Goal: Task Accomplishment & Management: Manage account settings

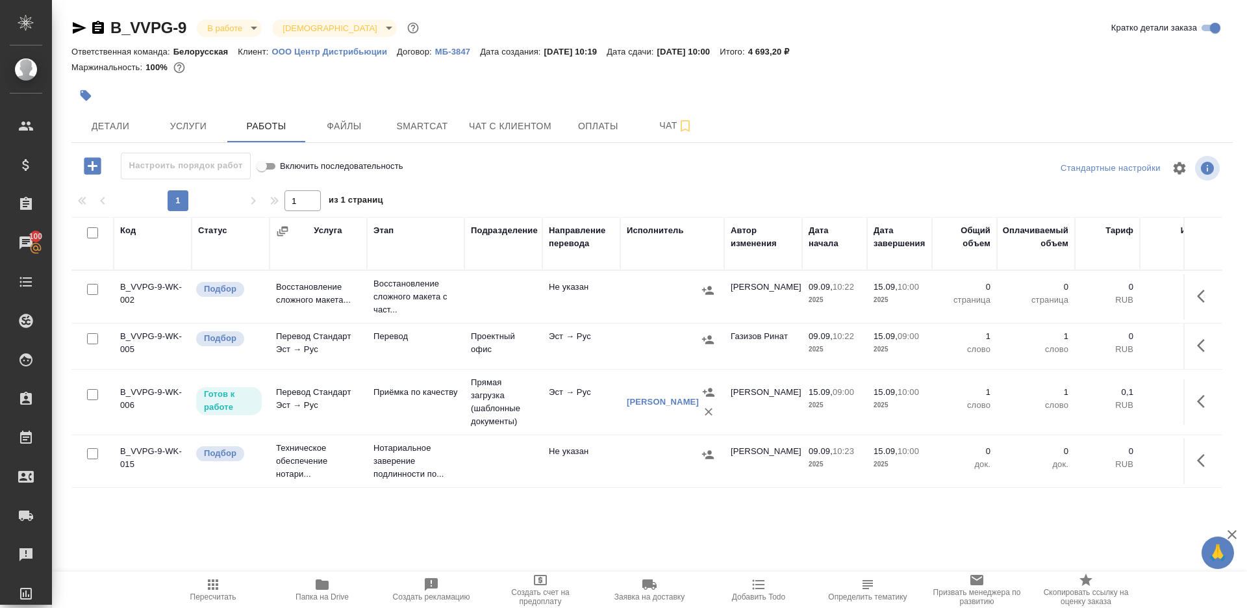
click at [1189, 347] on button "button" at bounding box center [1204, 345] width 31 height 31
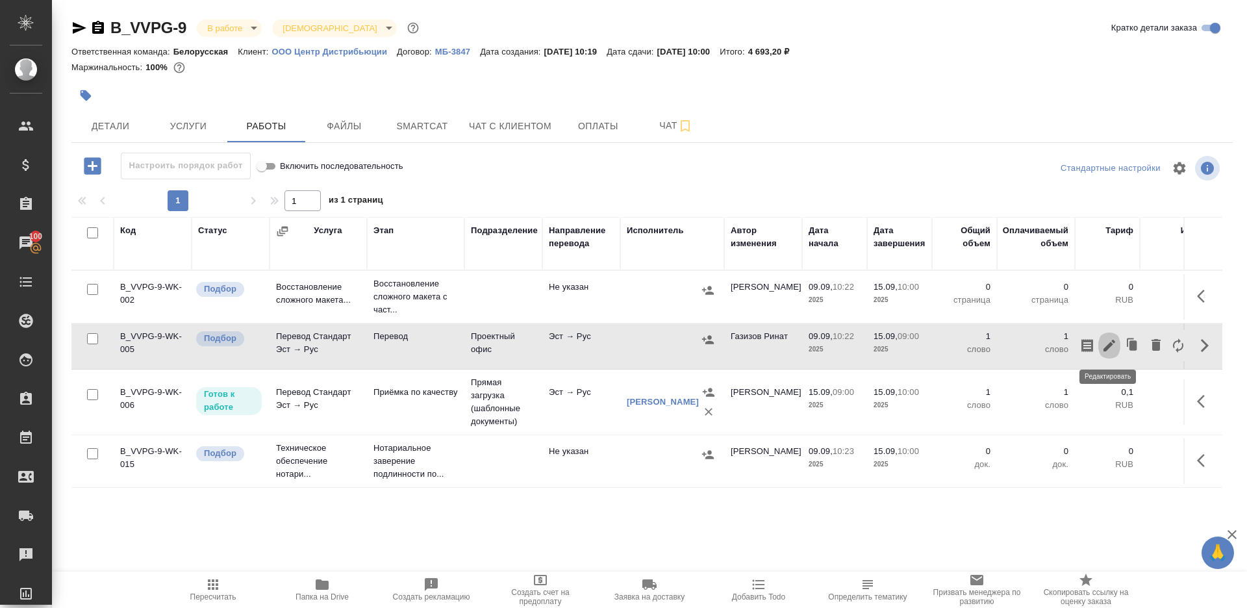
click at [1114, 345] on icon "button" at bounding box center [1110, 346] width 16 height 16
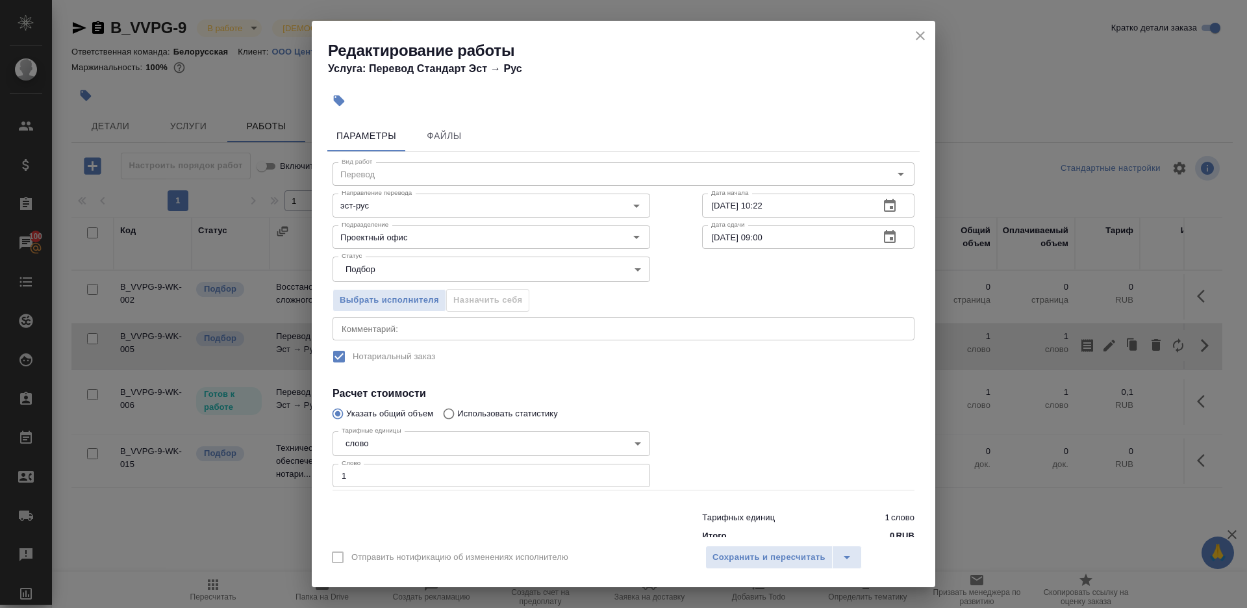
click at [765, 240] on input "15.09.2025 09:00" at bounding box center [785, 236] width 167 height 23
type input "15.09.2025 10:00"
click at [781, 553] on span "Сохранить и пересчитать" at bounding box center [769, 557] width 113 height 15
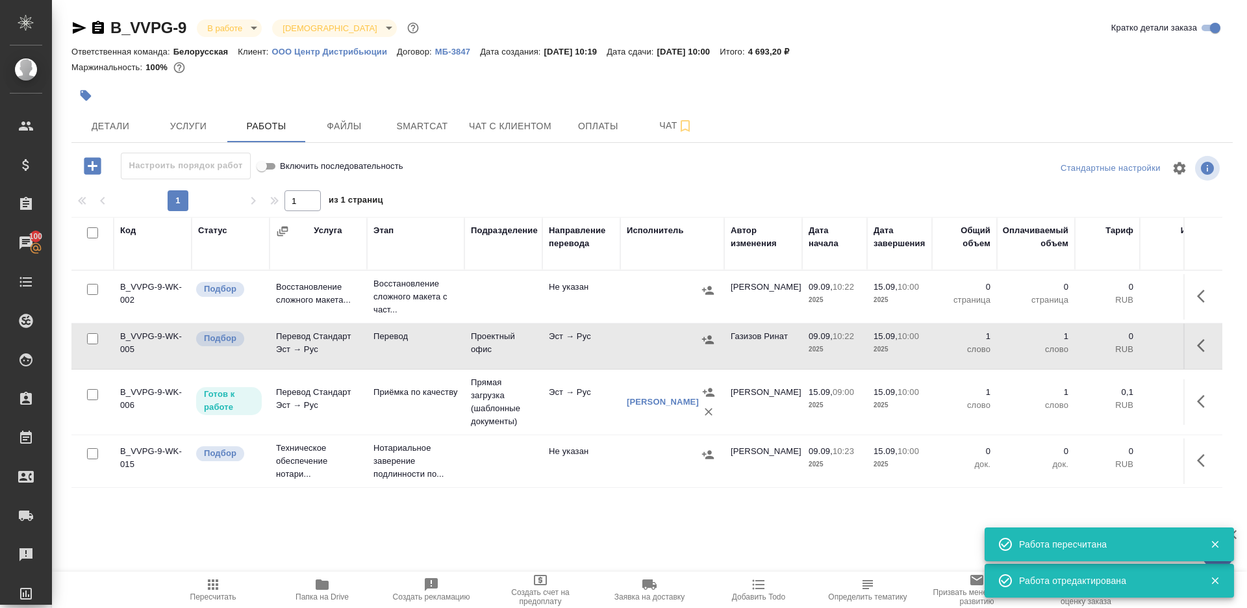
drag, startPoint x: 90, startPoint y: 287, endPoint x: 353, endPoint y: 235, distance: 268.1
click at [90, 287] on input "checkbox" at bounding box center [92, 289] width 11 height 11
checkbox input "true"
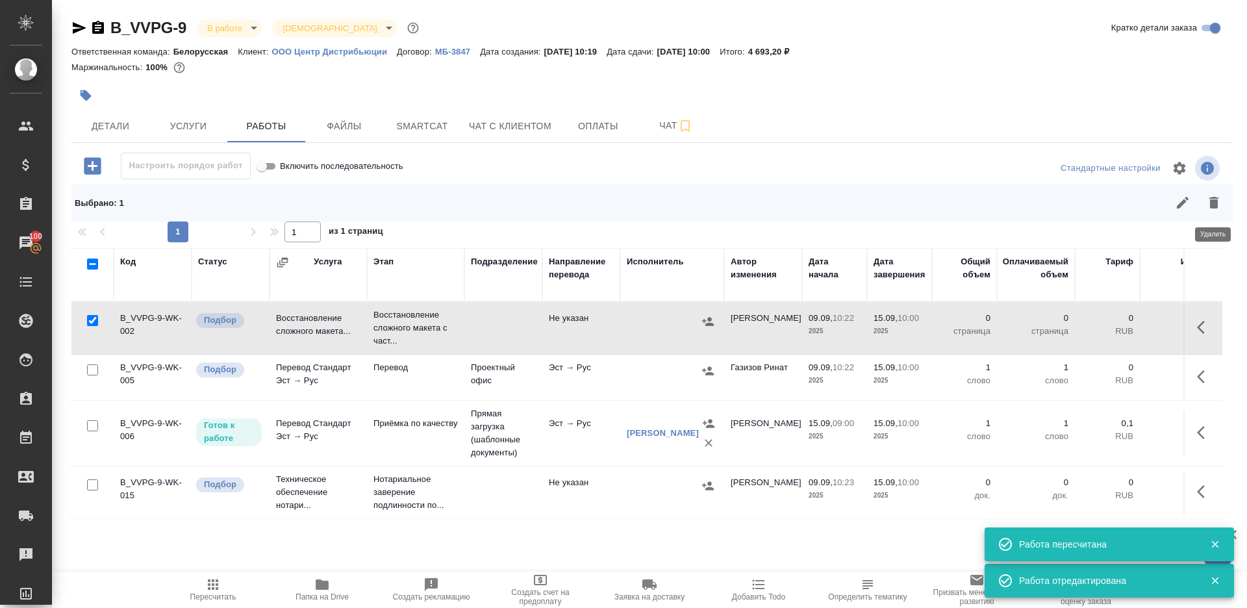
click at [1205, 200] on button "button" at bounding box center [1213, 202] width 31 height 31
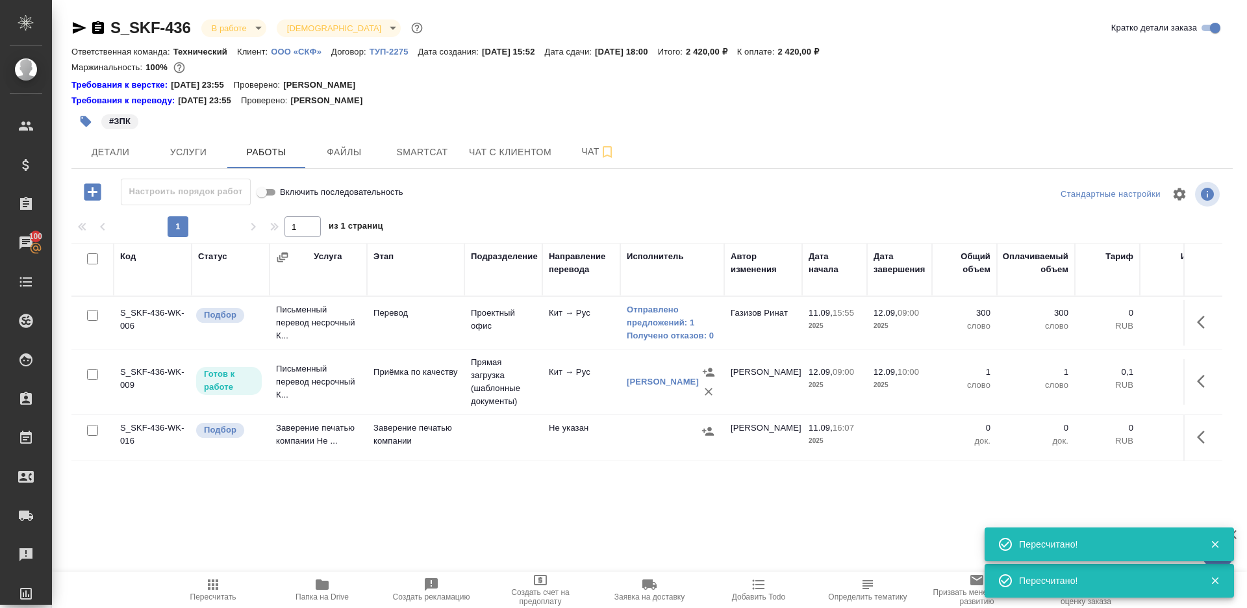
click at [209, 579] on icon "button" at bounding box center [213, 585] width 16 height 16
click at [111, 149] on span "Детали" at bounding box center [110, 152] width 62 height 16
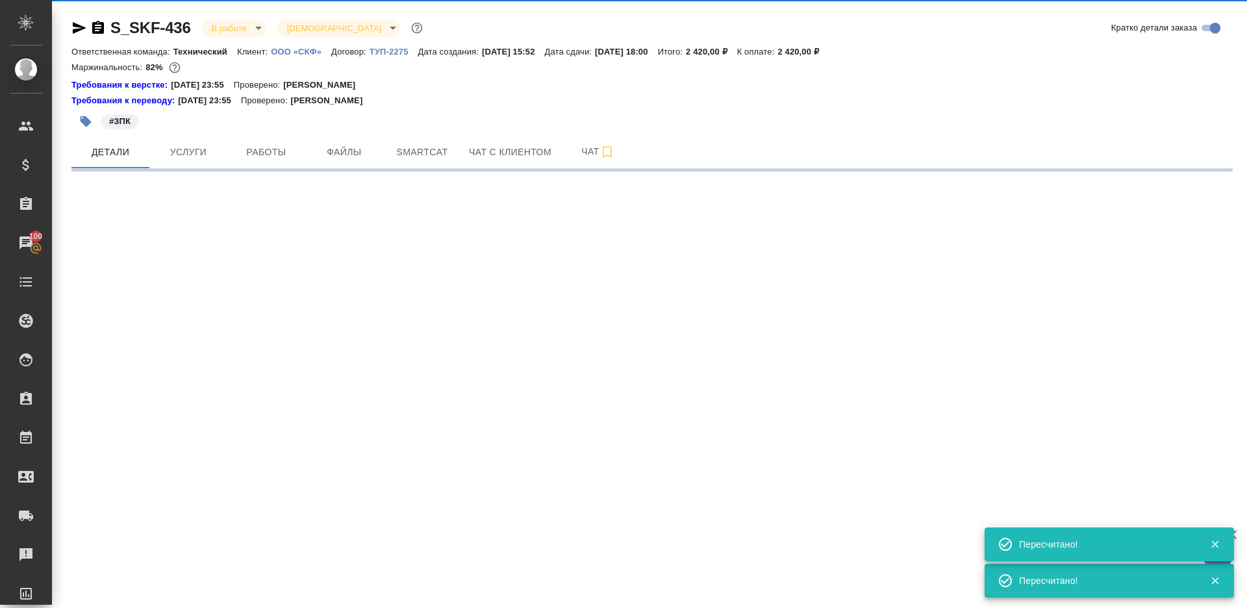
select select "RU"
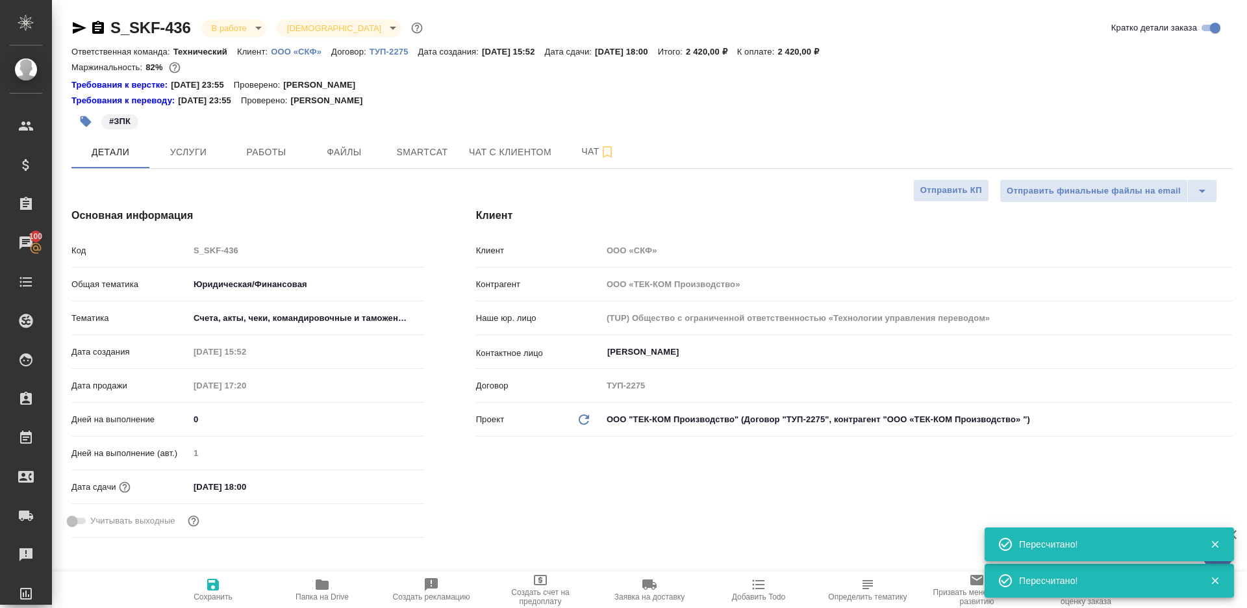
type textarea "x"
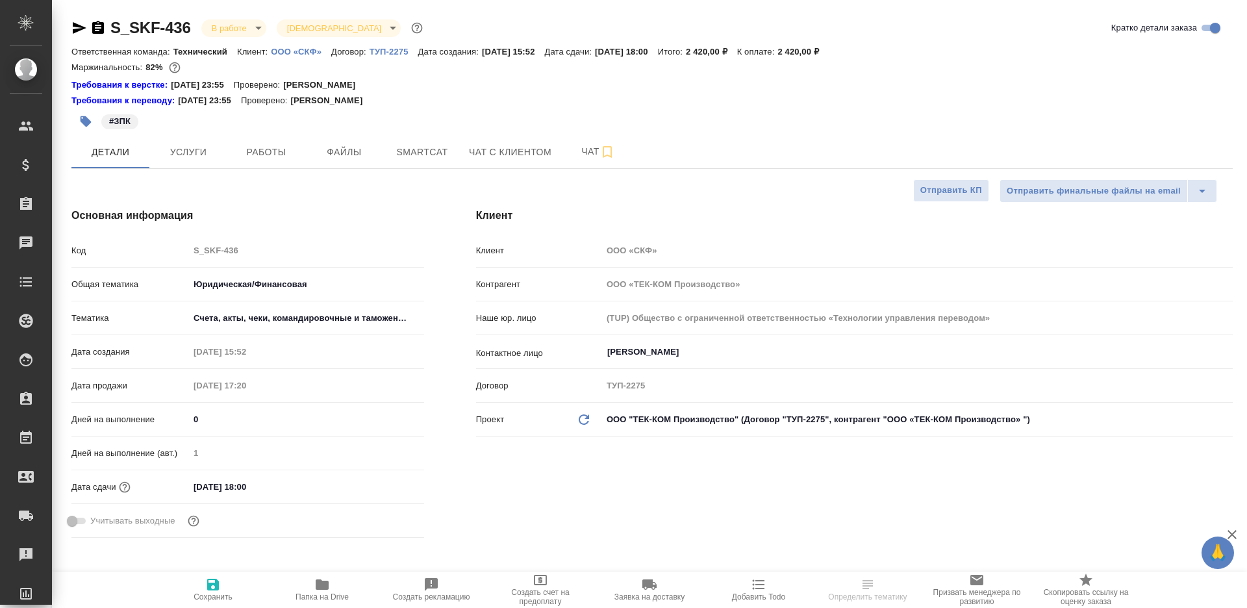
select select "RU"
